Goal: Task Accomplishment & Management: Complete application form

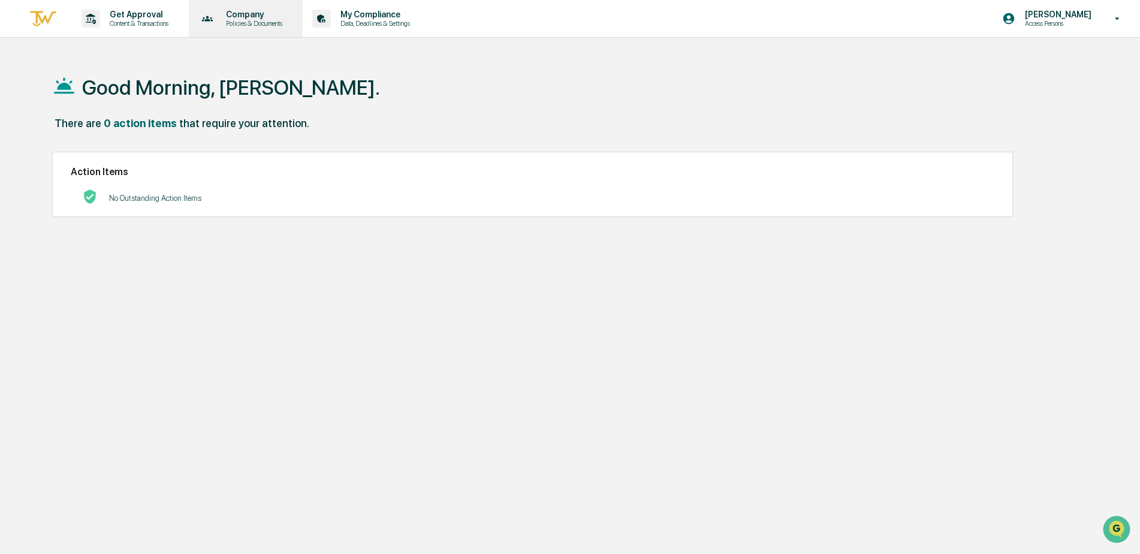
click at [277, 20] on p "Policies & Documents" at bounding box center [252, 23] width 72 height 8
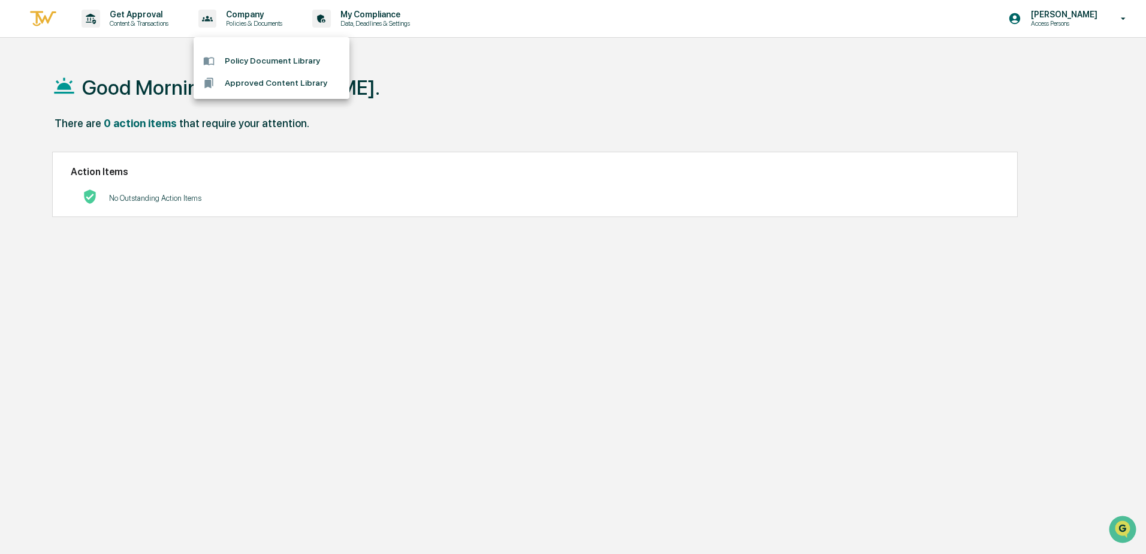
click at [275, 86] on li "Approved Content Library" at bounding box center [272, 83] width 156 height 22
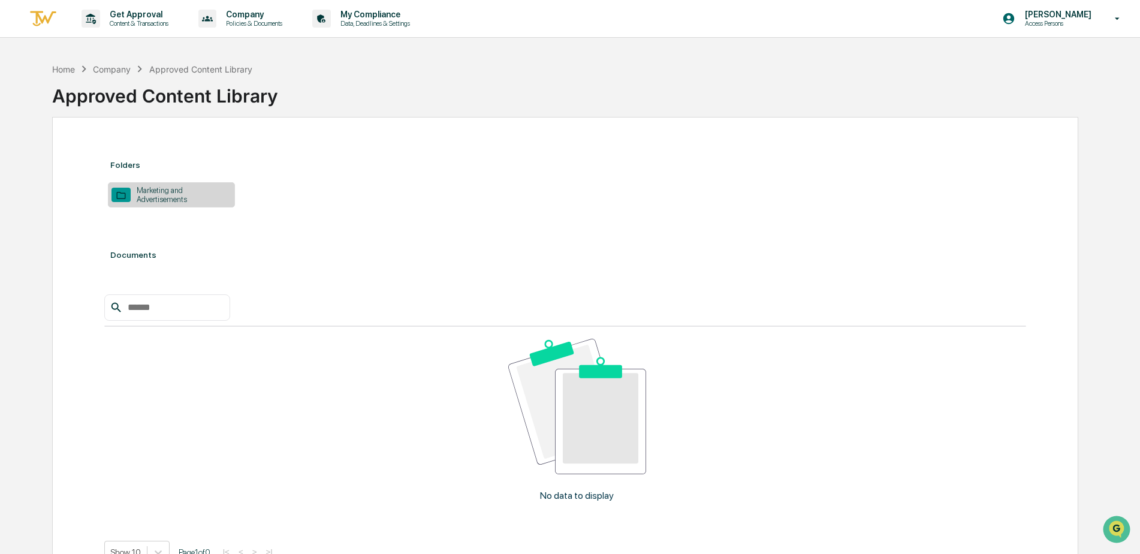
click at [202, 198] on div "Marketing and Advertisements" at bounding box center [181, 195] width 101 height 18
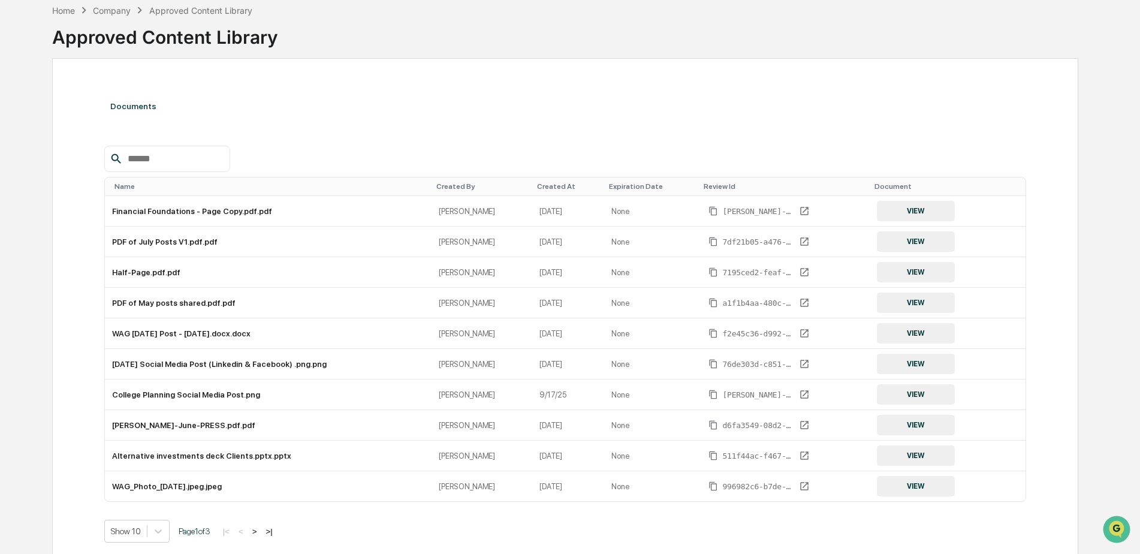
scroll to position [109, 0]
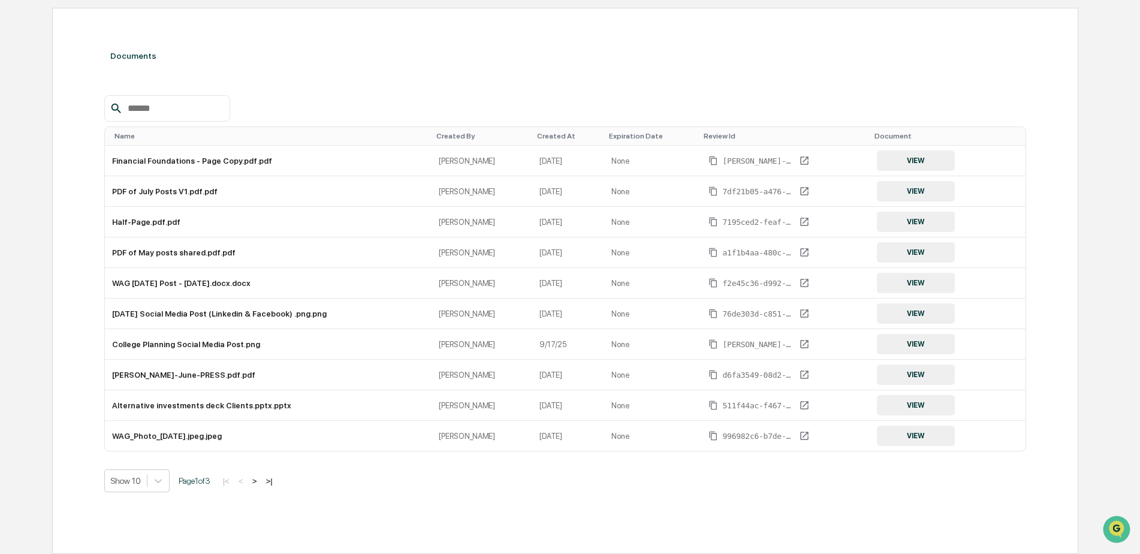
click at [261, 478] on button ">" at bounding box center [255, 481] width 12 height 10
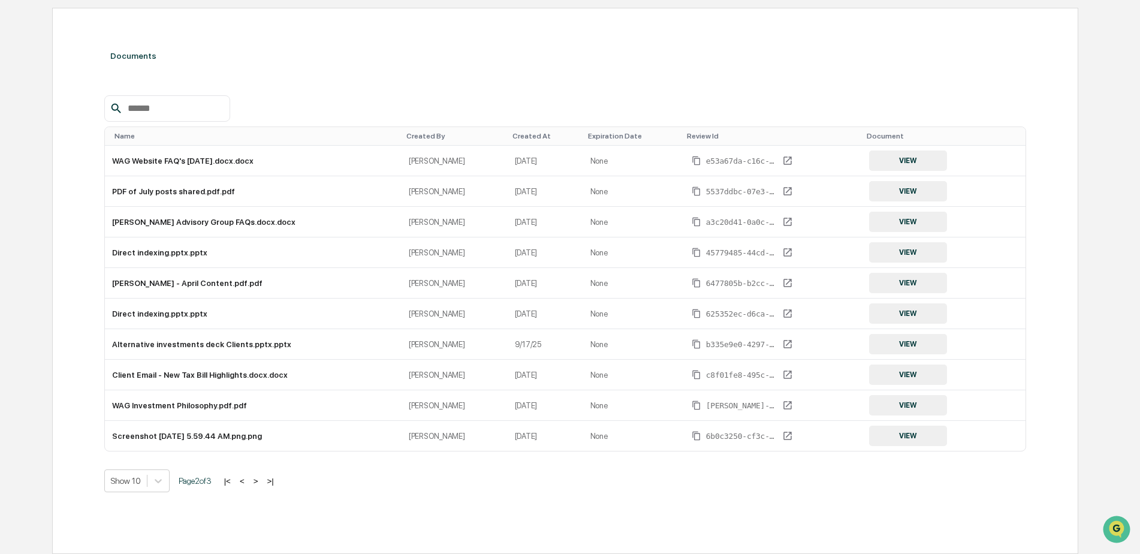
click at [262, 478] on button ">" at bounding box center [256, 481] width 12 height 10
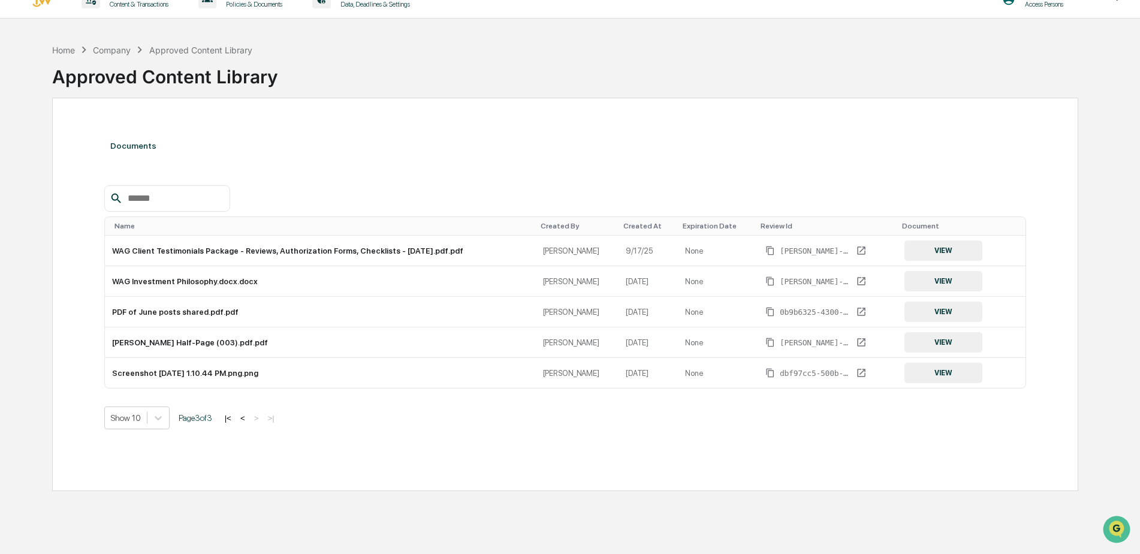
scroll to position [0, 0]
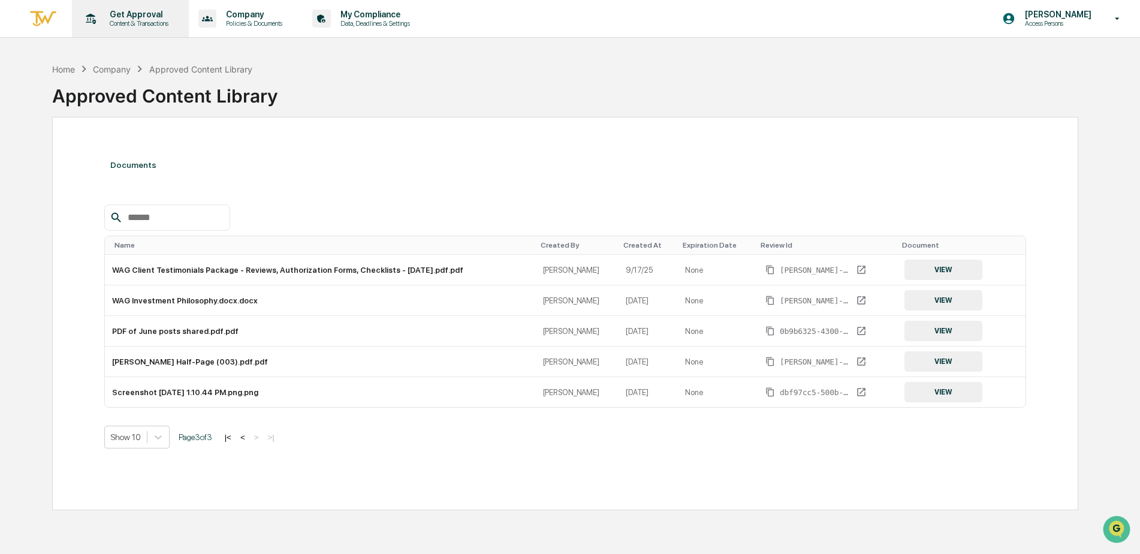
click at [161, 15] on p "Get Approval" at bounding box center [137, 15] width 74 height 10
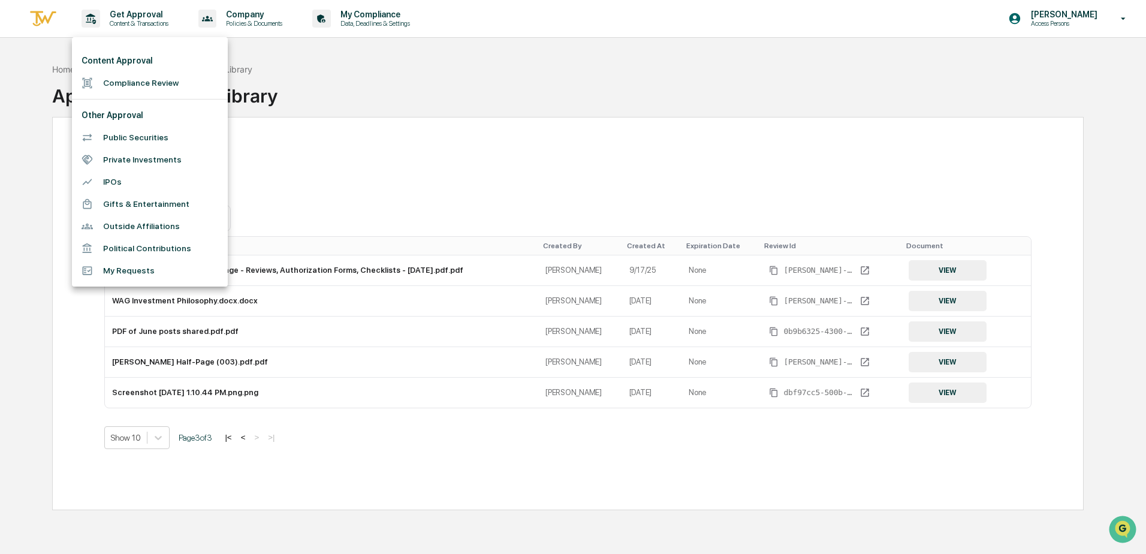
click at [165, 203] on li "Gifts & Entertainment" at bounding box center [150, 204] width 156 height 22
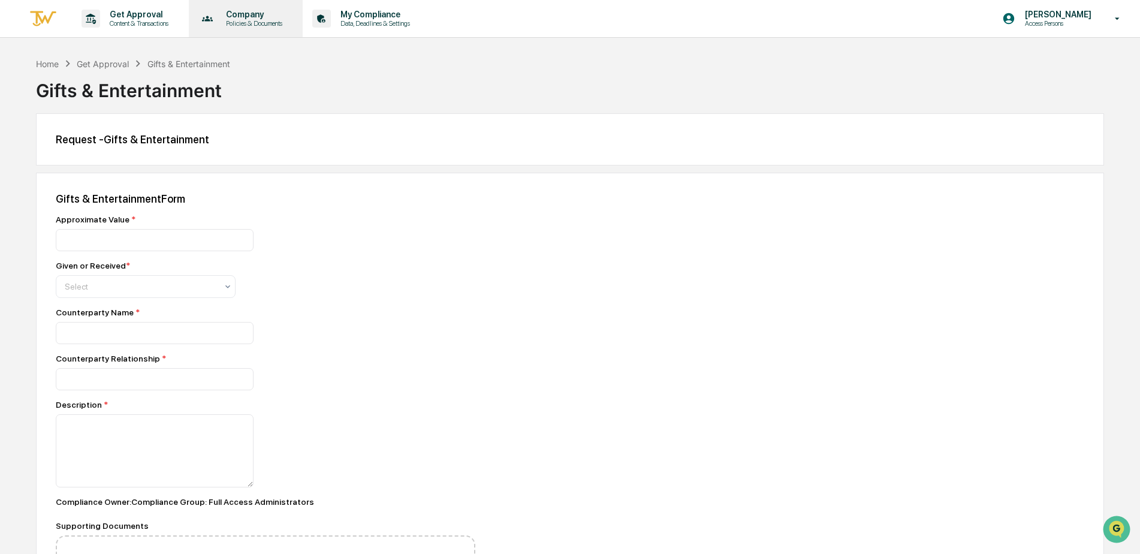
click at [251, 16] on p "Company" at bounding box center [252, 15] width 72 height 10
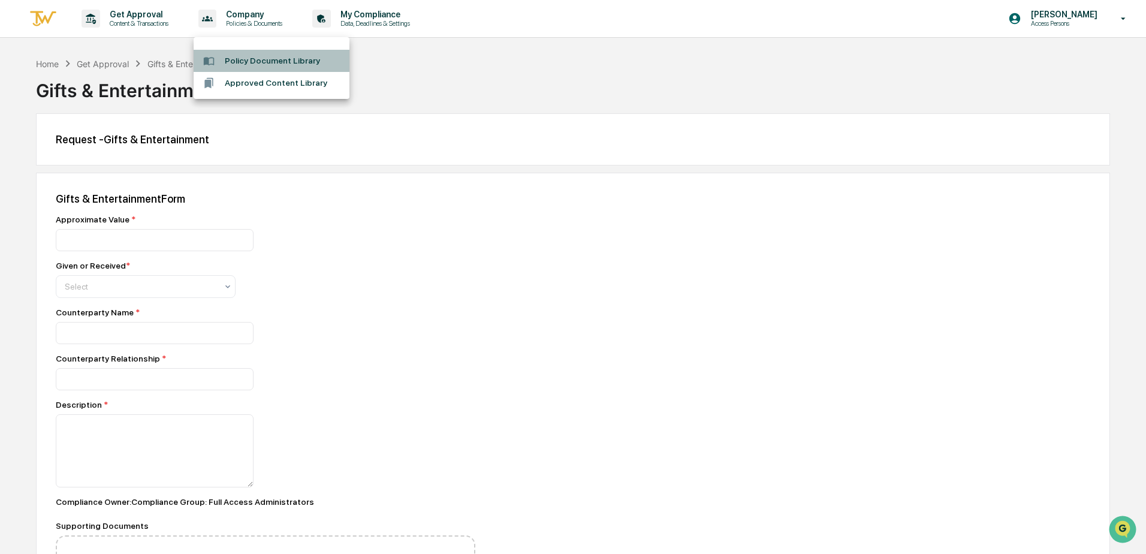
click at [261, 61] on li "Policy Document Library" at bounding box center [272, 61] width 156 height 22
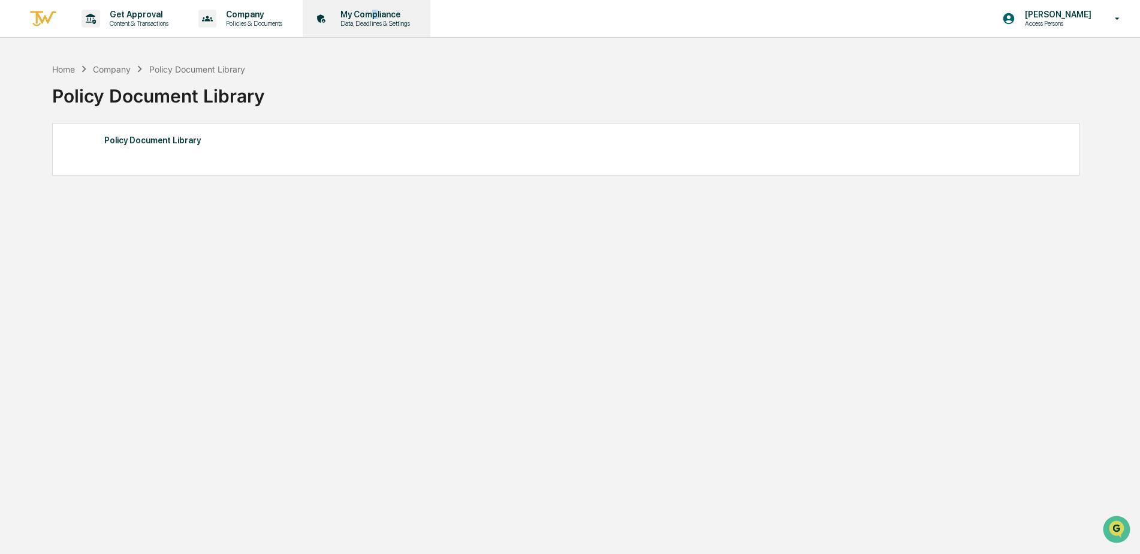
click at [382, 9] on div "My Compliance Data, Deadlines & Settings" at bounding box center [365, 18] width 116 height 37
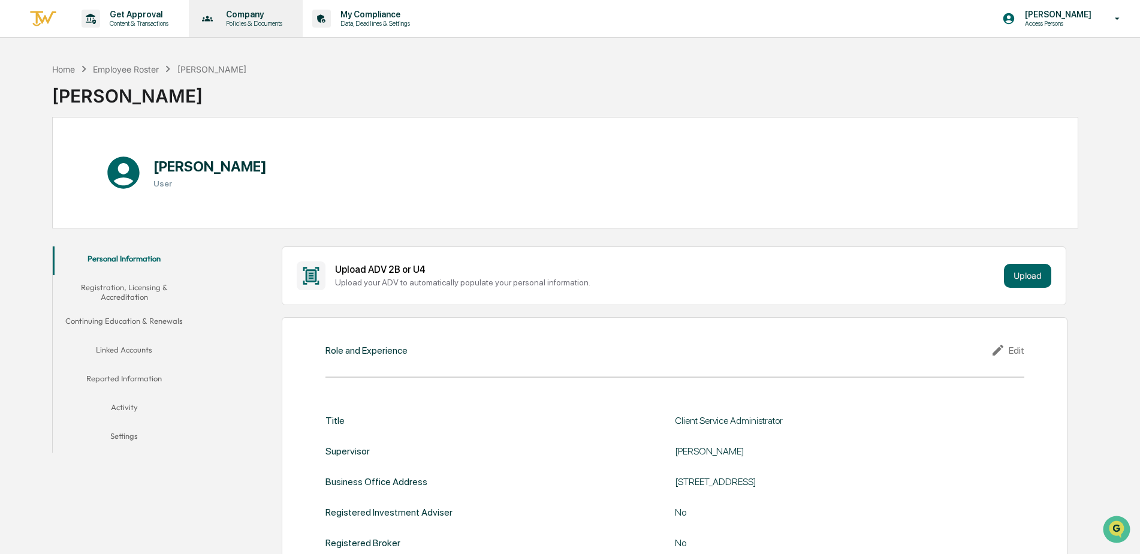
click at [268, 17] on p "Company" at bounding box center [252, 15] width 72 height 10
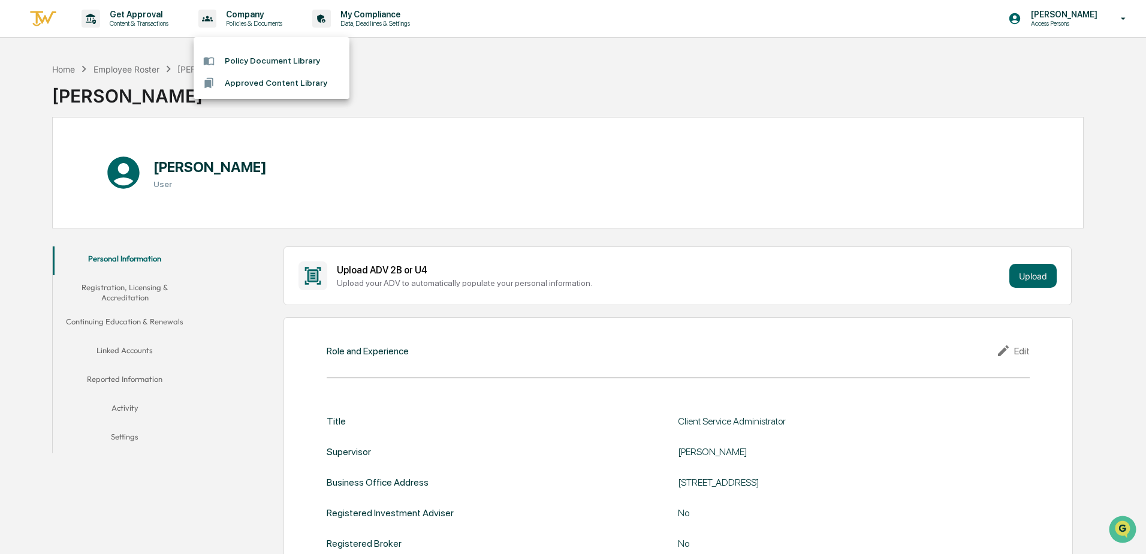
click at [141, 17] on div at bounding box center [573, 277] width 1146 height 554
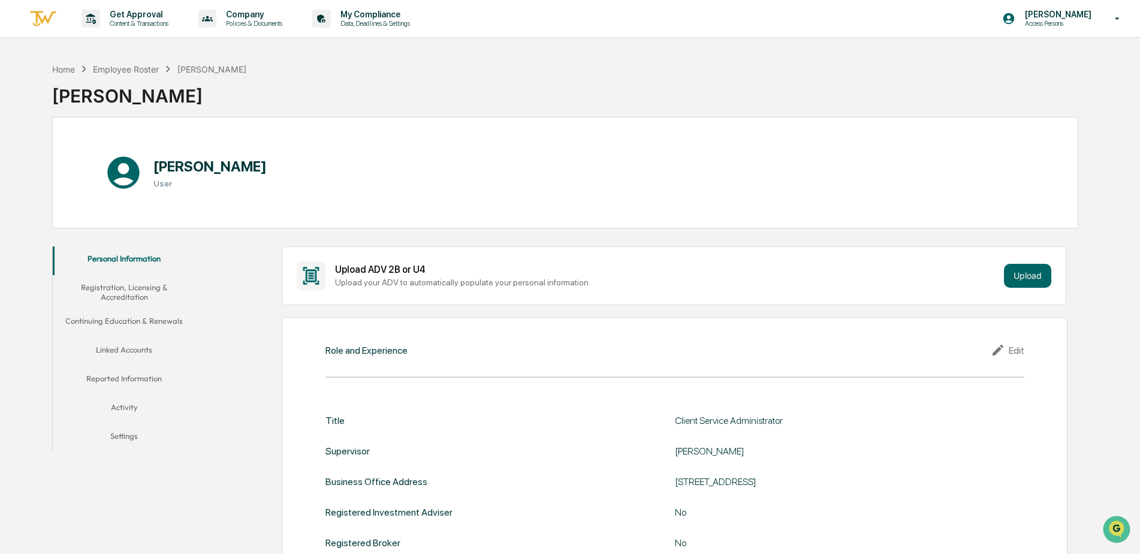
click at [141, 17] on p "Get Approval" at bounding box center [137, 15] width 74 height 10
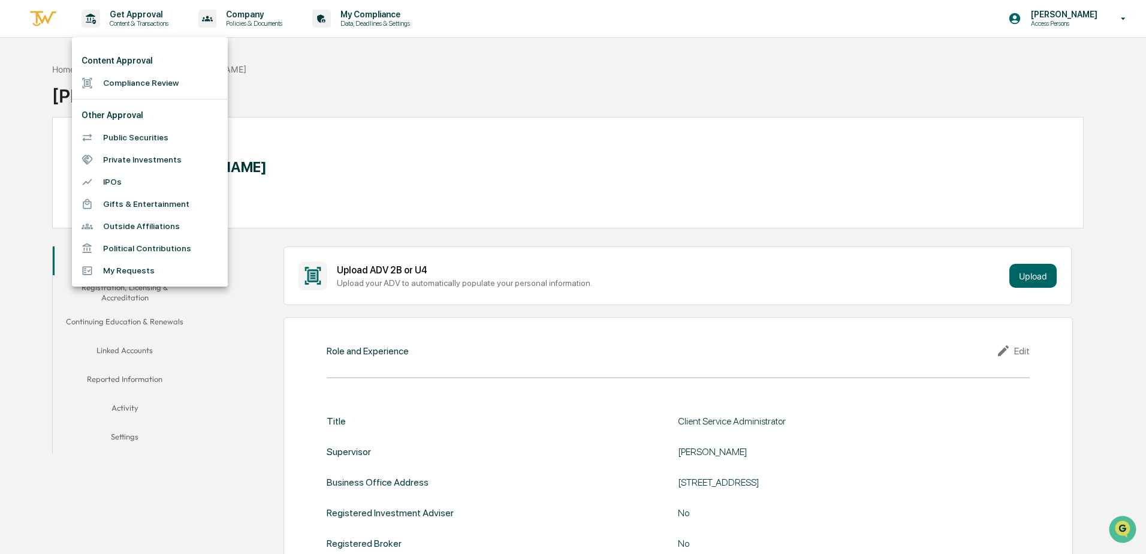
click at [115, 61] on li "Content Approval" at bounding box center [150, 61] width 156 height 22
click at [122, 83] on li "Compliance Review" at bounding box center [150, 83] width 156 height 22
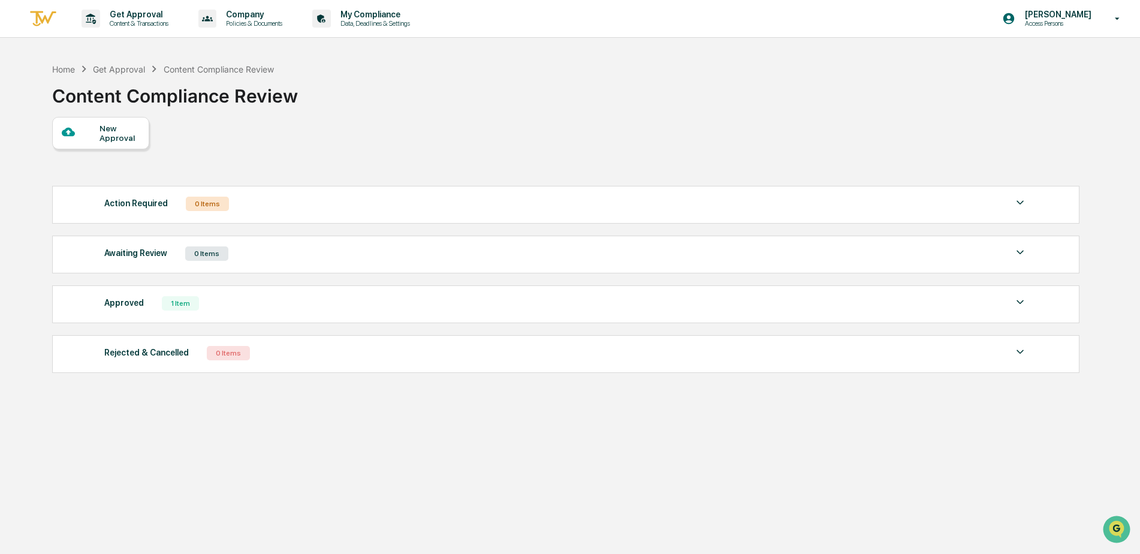
click at [275, 307] on div "Approved 1 Item" at bounding box center [566, 303] width 924 height 17
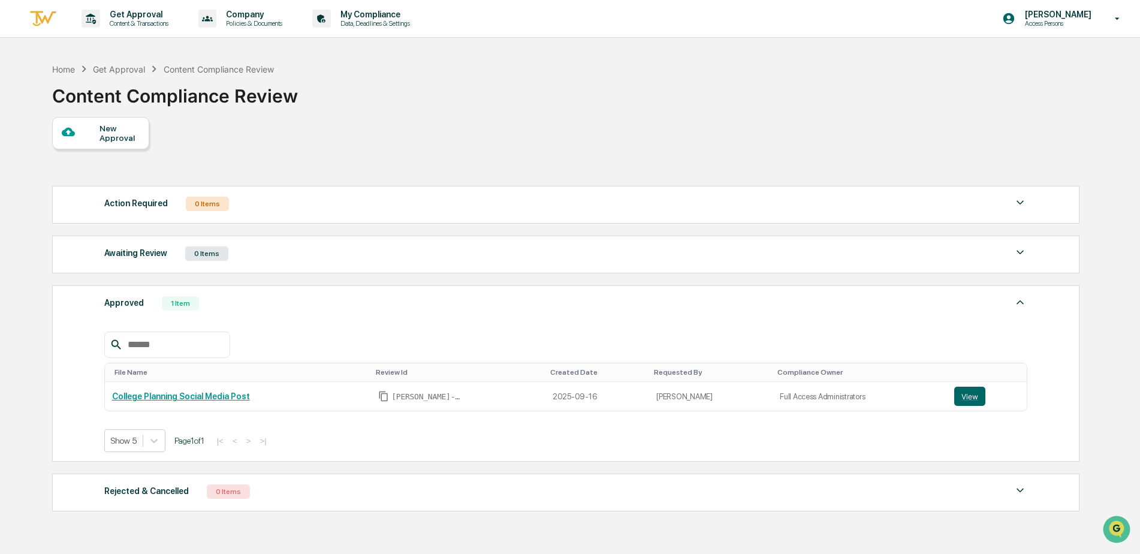
click at [91, 140] on div at bounding box center [81, 132] width 38 height 15
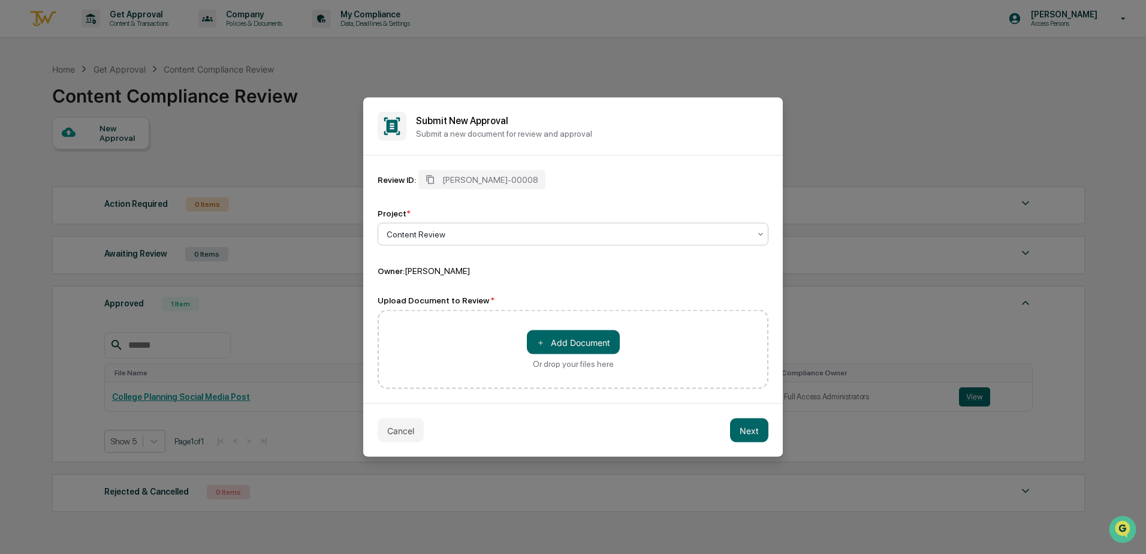
click at [426, 234] on div at bounding box center [568, 234] width 363 height 12
click at [452, 227] on div "Content Review" at bounding box center [568, 234] width 375 height 17
click at [461, 232] on div at bounding box center [568, 234] width 363 height 12
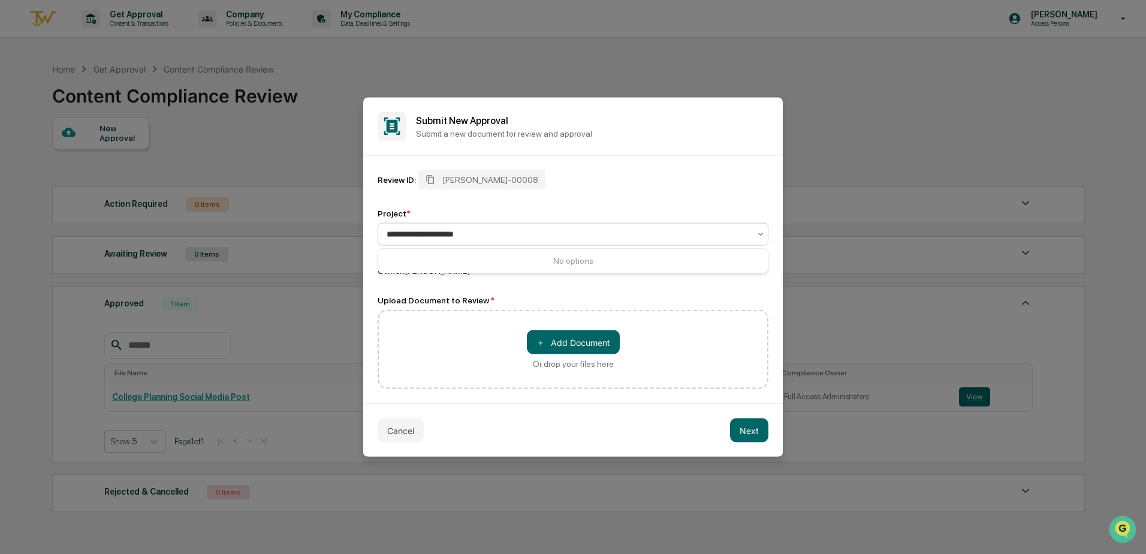
type input "**********"
click at [509, 285] on div "Review ID: [PERSON_NAME]-00008 Project * 0 results available for search term No…" at bounding box center [573, 279] width 391 height 219
click at [567, 339] on button "＋ Add Document" at bounding box center [573, 342] width 93 height 24
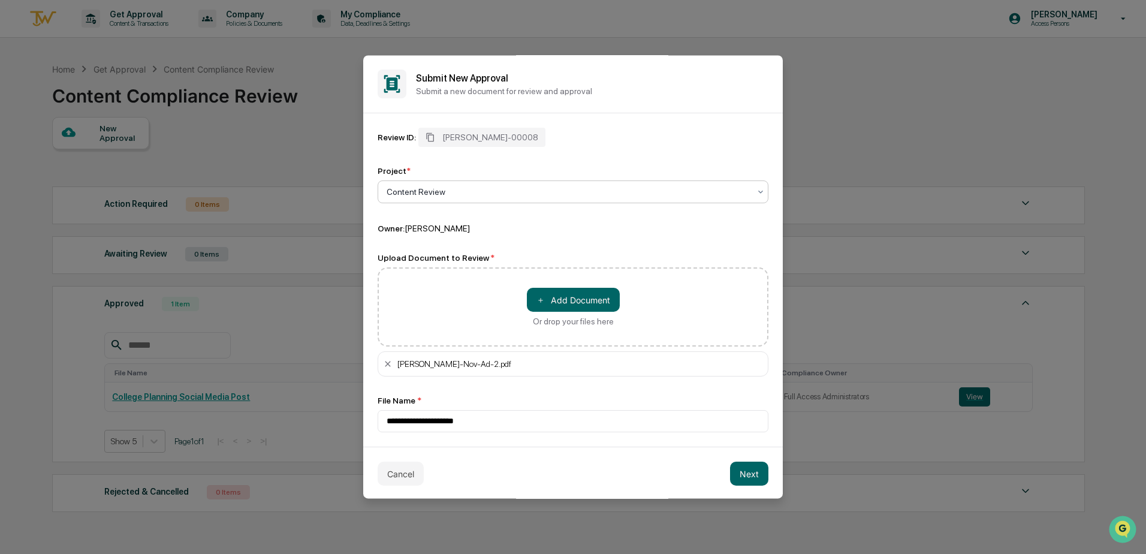
click at [761, 193] on div "Content Review" at bounding box center [573, 191] width 391 height 23
click at [734, 477] on button "Next" at bounding box center [749, 474] width 38 height 24
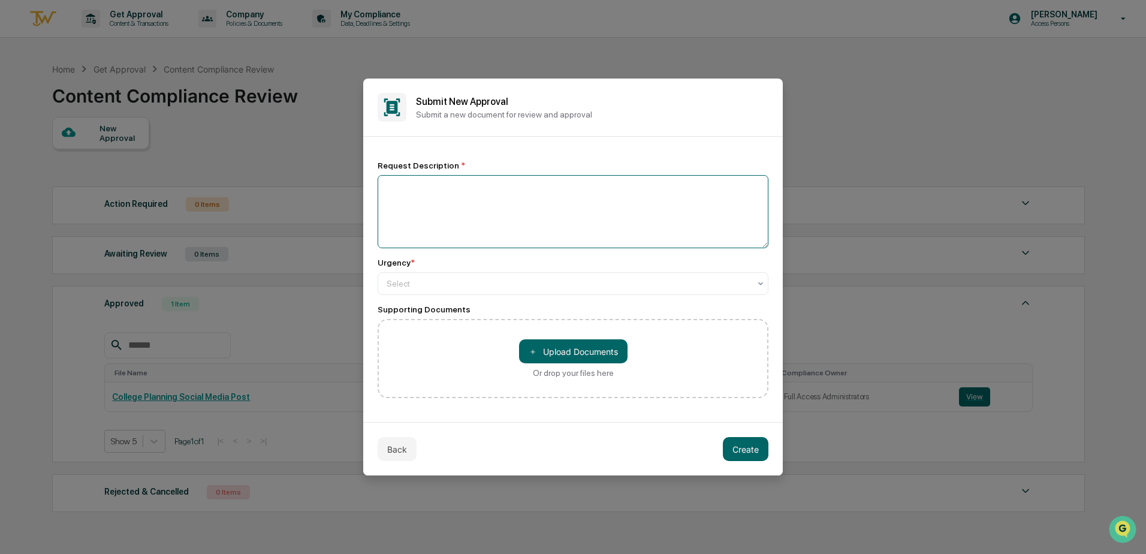
click at [438, 207] on textarea at bounding box center [573, 211] width 391 height 73
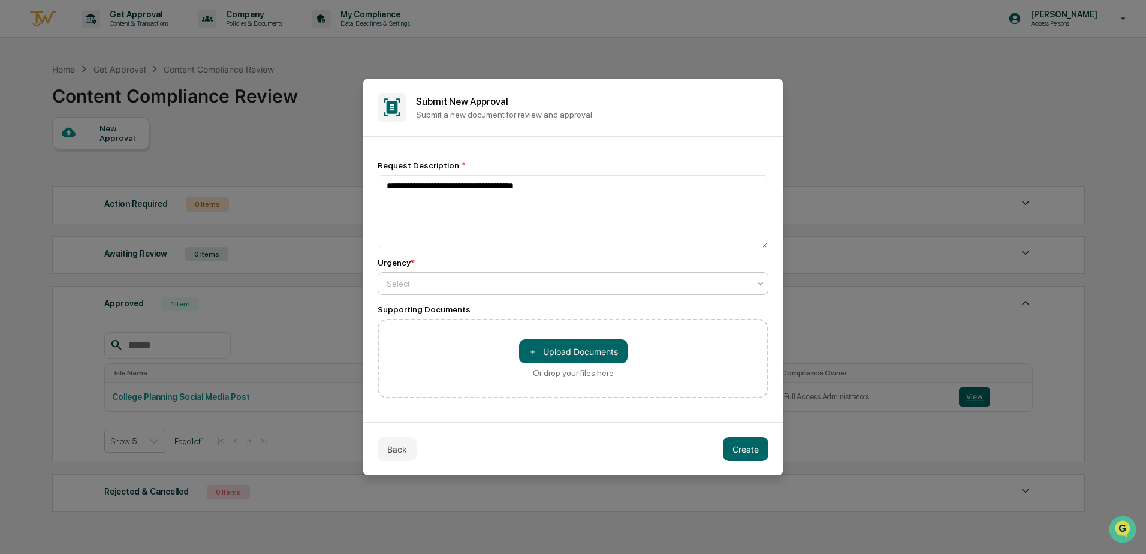
click at [405, 283] on div at bounding box center [568, 284] width 363 height 12
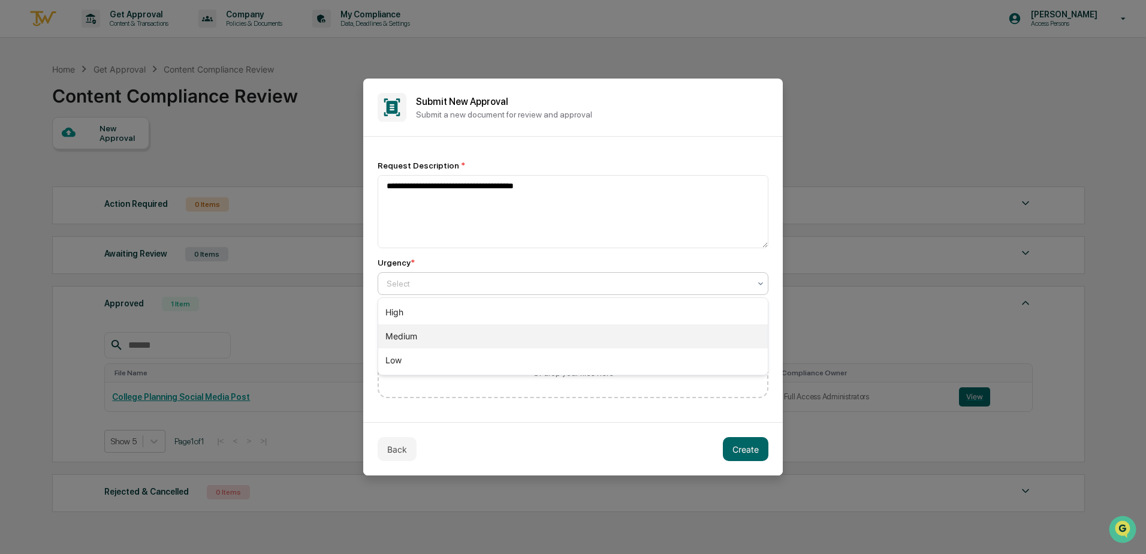
click at [422, 338] on div "Medium" at bounding box center [573, 336] width 390 height 24
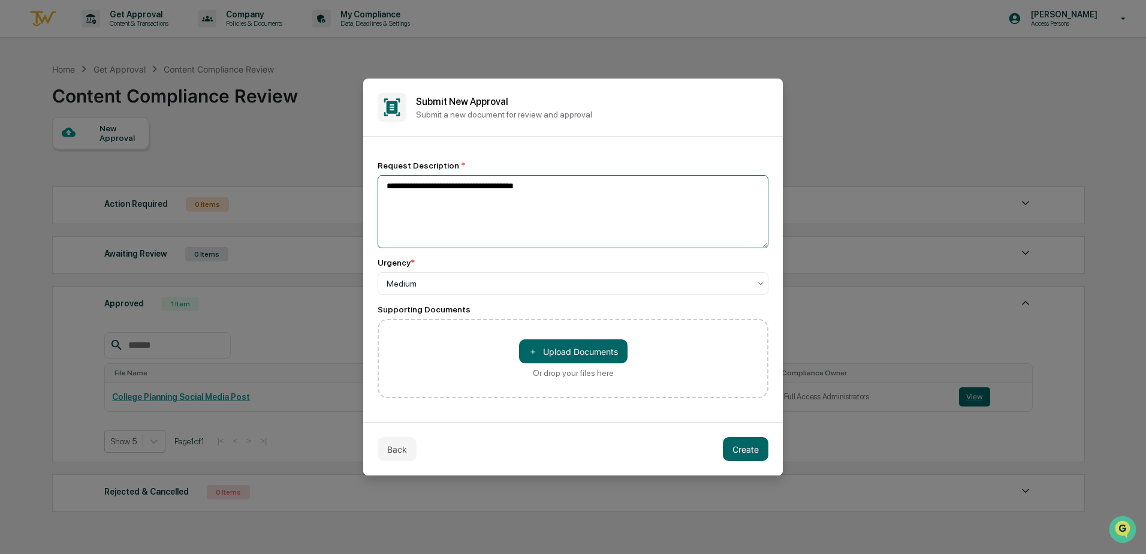
click at [430, 187] on textarea "**********" at bounding box center [573, 211] width 391 height 73
type textarea "**********"
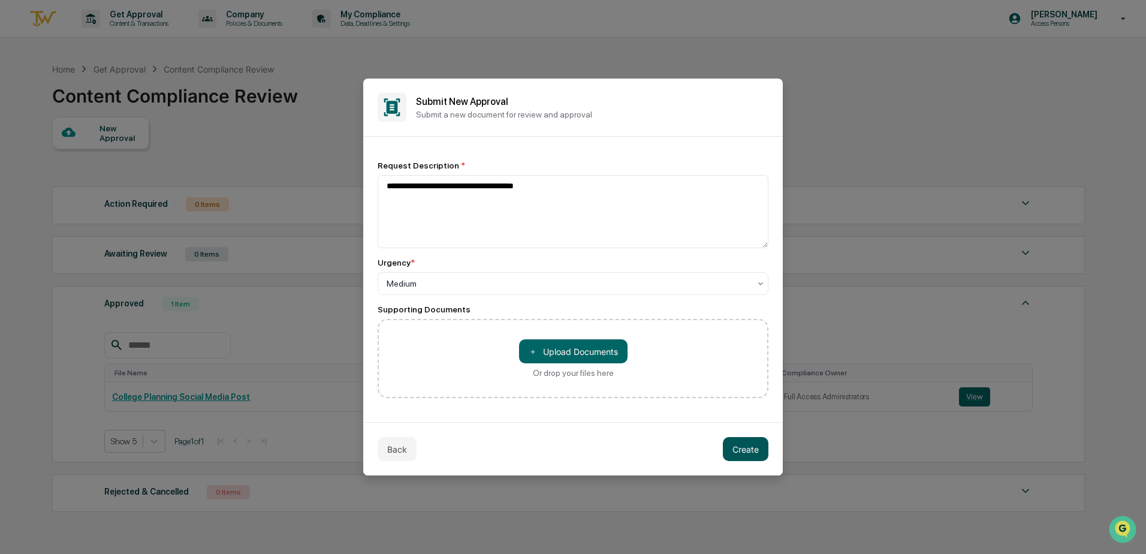
click at [757, 448] on button "Create" at bounding box center [746, 449] width 46 height 24
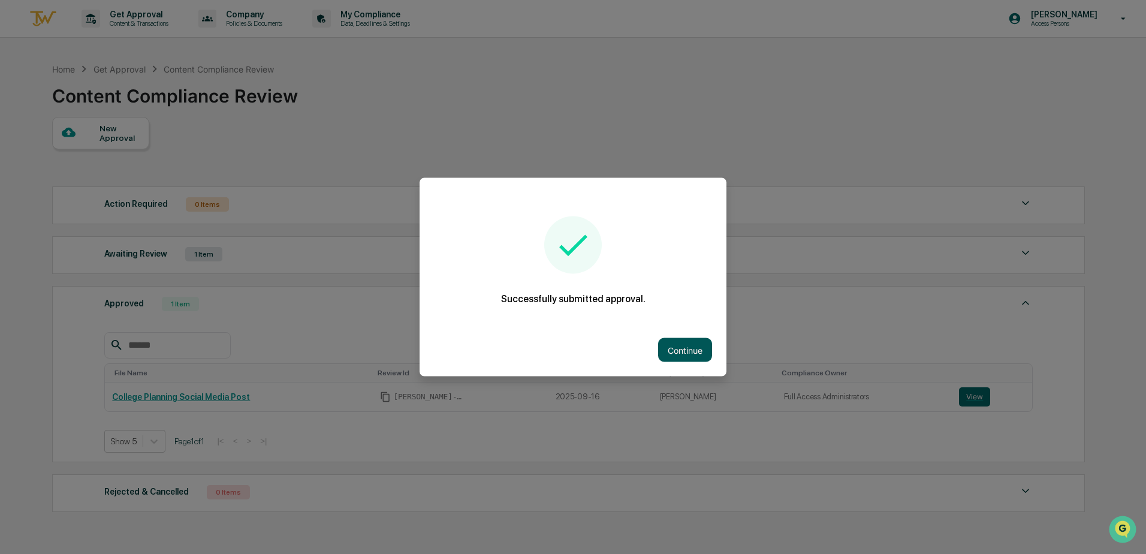
click at [675, 351] on button "Continue" at bounding box center [685, 350] width 54 height 24
